Goal: Transaction & Acquisition: Download file/media

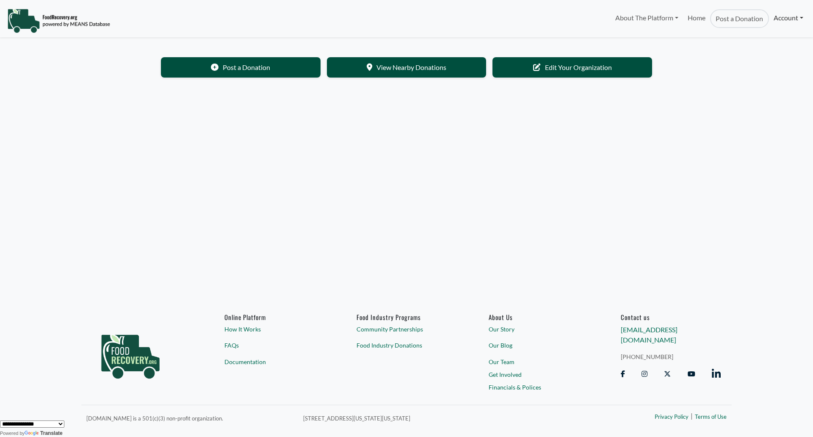
click at [787, 24] on link "Account" at bounding box center [788, 17] width 39 height 17
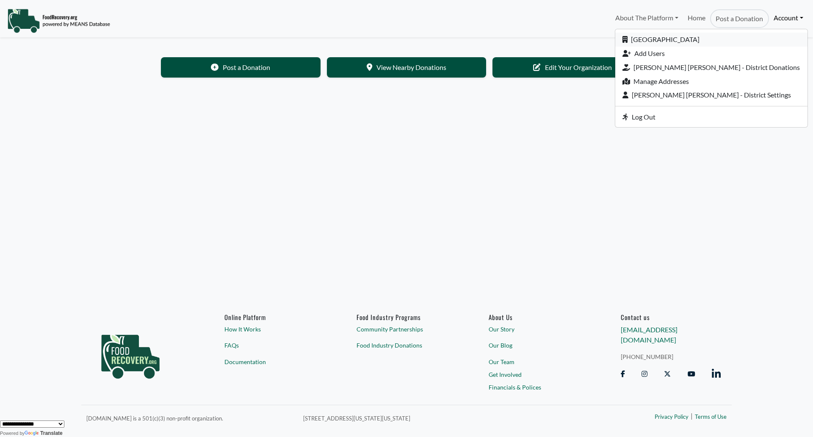
click at [704, 38] on link "[GEOGRAPHIC_DATA]" at bounding box center [711, 40] width 192 height 14
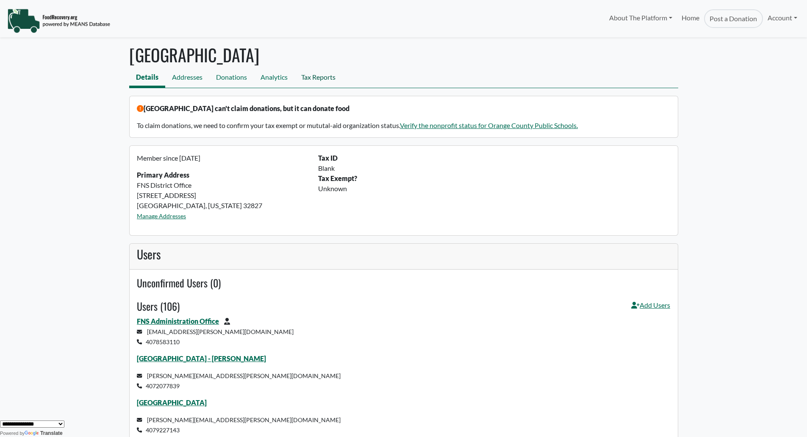
click at [315, 75] on link "Tax Reports" at bounding box center [318, 78] width 48 height 19
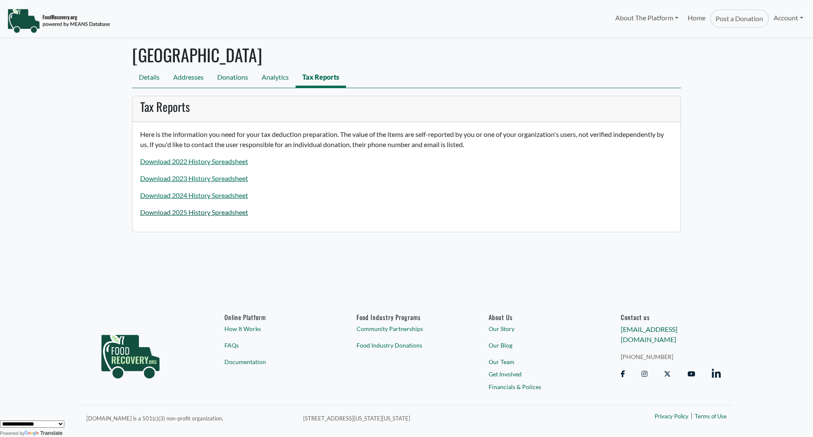
drag, startPoint x: 206, startPoint y: 204, endPoint x: 206, endPoint y: 210, distance: 6.8
click at [206, 210] on div "Here is the information you need for your tax deduction preparation. The value …" at bounding box center [407, 177] width 548 height 110
click at [206, 212] on link "Download 2025 History Spreadsheet" at bounding box center [194, 212] width 108 height 8
